Goal: Task Accomplishment & Management: Complete application form

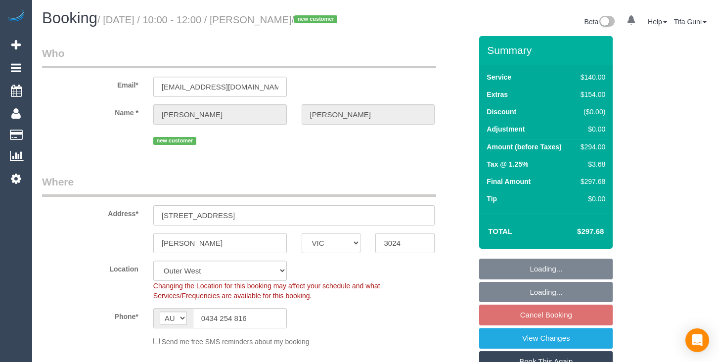
select select "VIC"
select select "number:28"
select select "number:16"
select select "number:18"
select select "number:22"
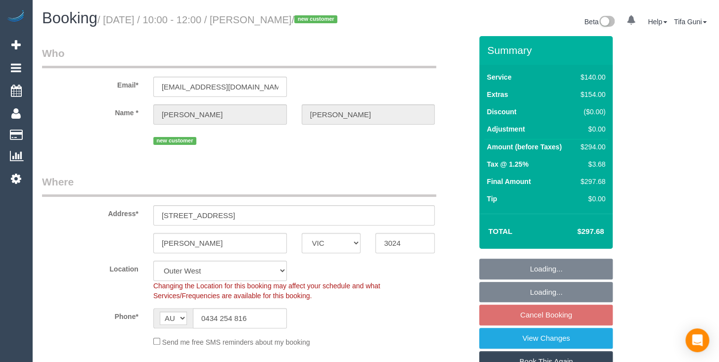
select select "number:33"
select select "number:11"
select select "object:1281"
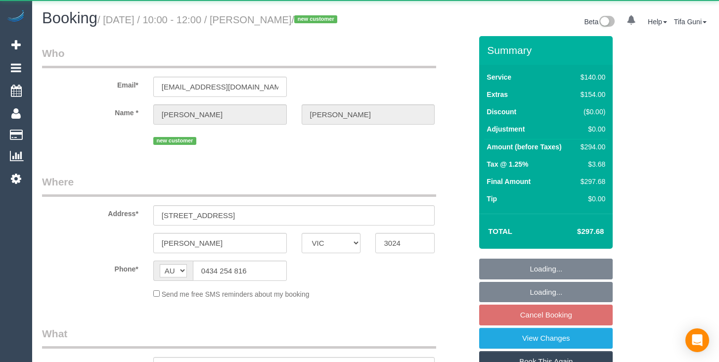
select select "VIC"
select select "string:stripe-pm_1SCaAg2GScqysDRVyvm6STUS"
select select "number:28"
select select "number:16"
select select "number:18"
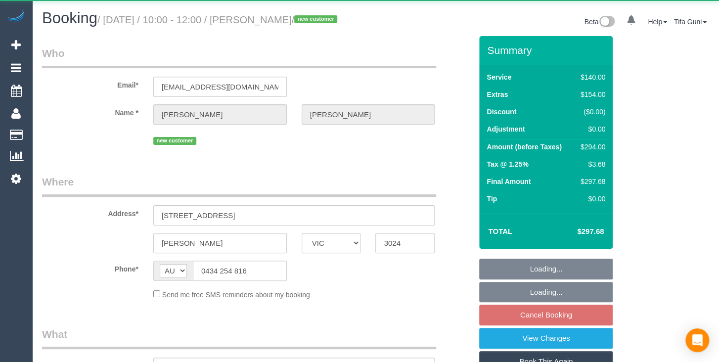
select select "number:22"
select select "number:33"
select select "number:11"
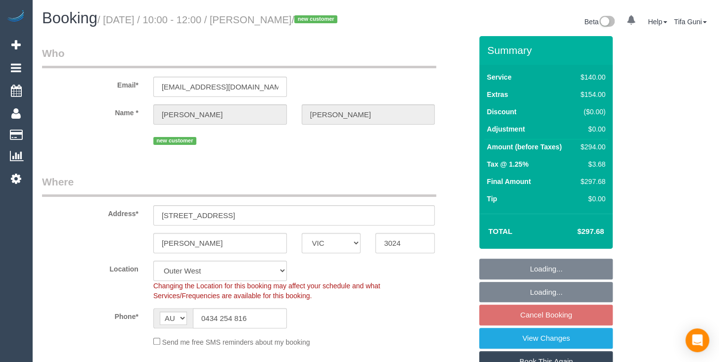
select select "object:878"
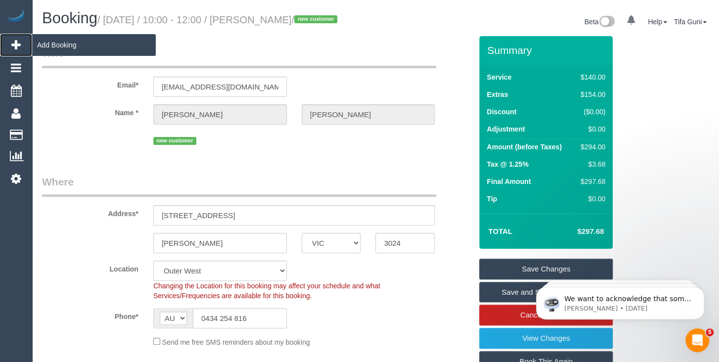
click at [49, 44] on span "Add Booking" at bounding box center [94, 45] width 124 height 23
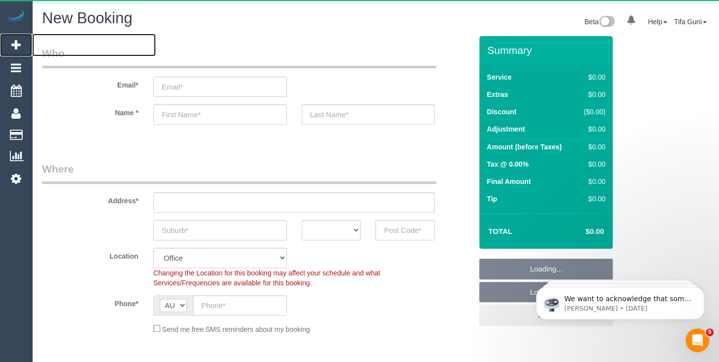
select select "object:3354"
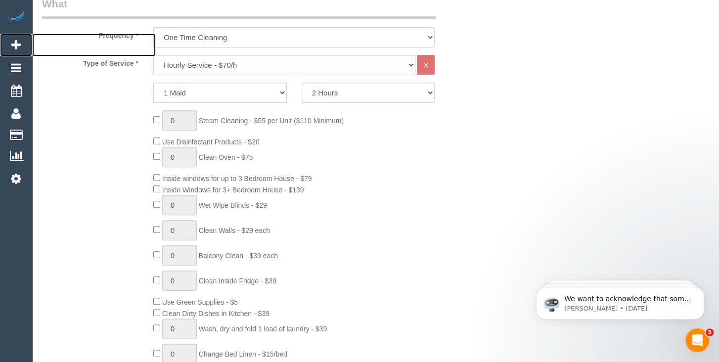
scroll to position [366, 0]
click at [153, 54] on select "Hourly Service - $70/h Hourly Service - $65/h Hourly Service - $60/h Hourly Ser…" at bounding box center [284, 64] width 263 height 20
select select "212"
click option "Three Bedroom Home Cleaning - $219 Flat Rate" at bounding box center [0, 0] width 0 height 0
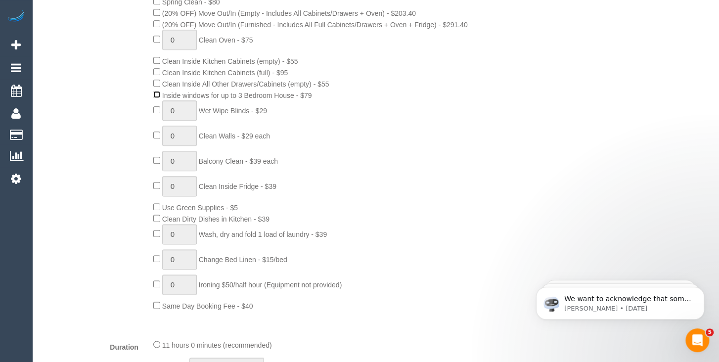
scroll to position [470, 0]
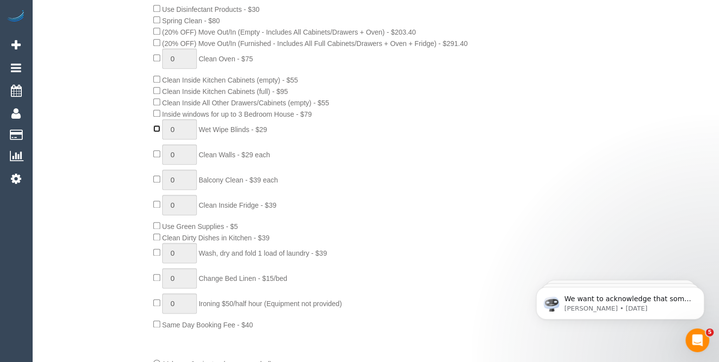
type input "1"
click at [181, 129] on input "1" at bounding box center [179, 129] width 35 height 20
type input "3"
type input "1"
click at [181, 151] on input "1" at bounding box center [179, 154] width 35 height 20
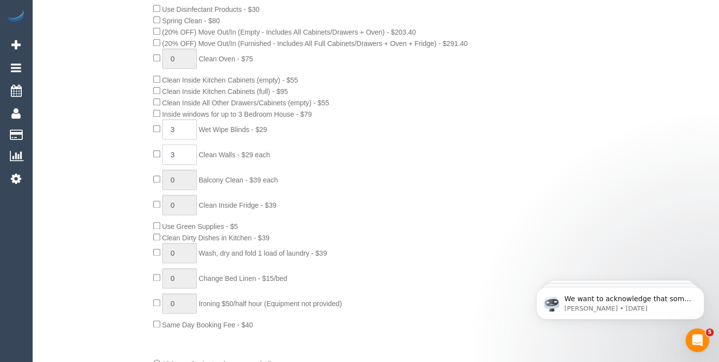
type input "3"
click at [329, 163] on div "0 Steam Cleaning - $55 per Unit ($110 Minimum) Use Disinfectant Products - $30 …" at bounding box center [312, 154] width 333 height 352
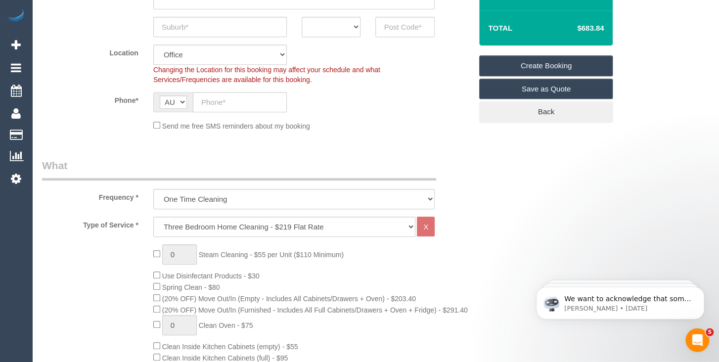
scroll to position [104, 0]
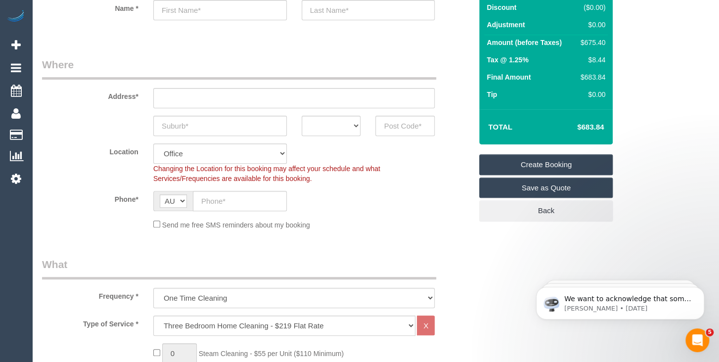
drag, startPoint x: 607, startPoint y: 125, endPoint x: 565, endPoint y: 126, distance: 42.1
click at [565, 126] on td "$683.84" at bounding box center [576, 127] width 64 height 25
copy h4 "$683.84"
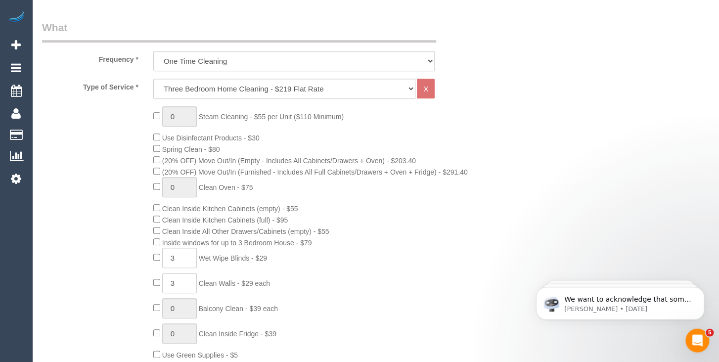
scroll to position [366, 0]
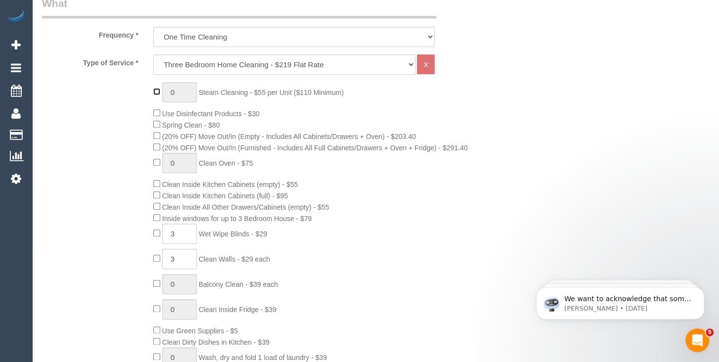
type input "1"
click at [176, 92] on input "1" at bounding box center [179, 92] width 35 height 20
type input "4"
click at [329, 112] on div "4 Steam Cleaning - $55 per Unit ($110 Minimum) Use Disinfectant Products - $30 …" at bounding box center [312, 258] width 333 height 352
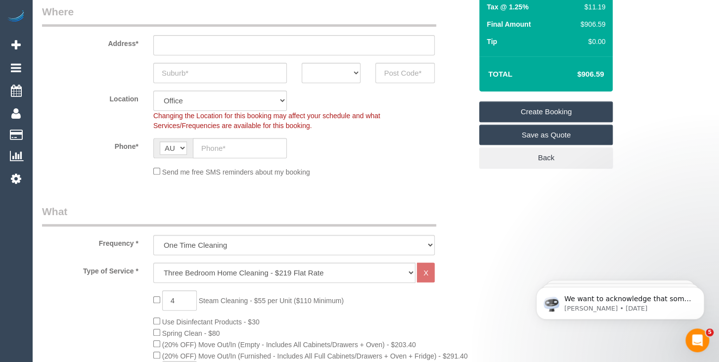
scroll to position [156, 0]
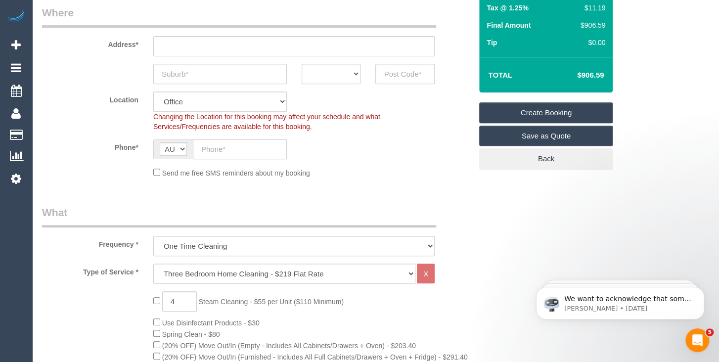
drag, startPoint x: 603, startPoint y: 76, endPoint x: 565, endPoint y: 75, distance: 38.1
click at [565, 75] on h4 "$906.59" at bounding box center [576, 75] width 56 height 8
copy h4 "$906.59"
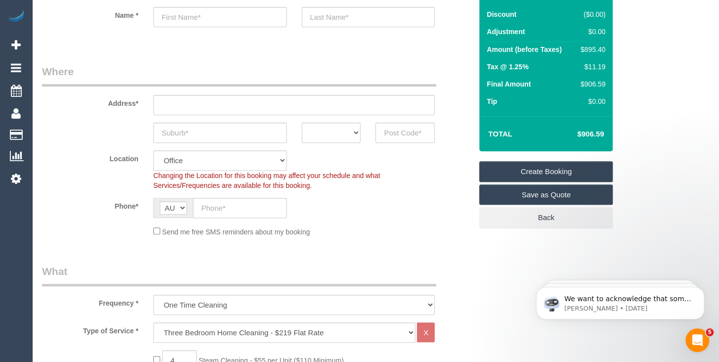
scroll to position [0, 0]
